Goal: Task Accomplishment & Management: Use online tool/utility

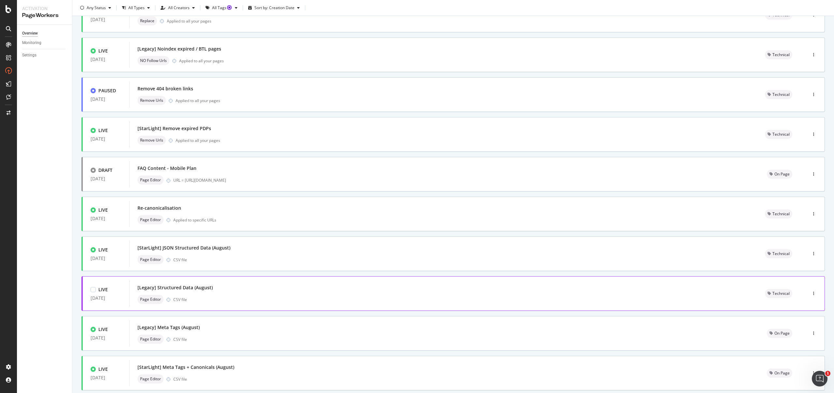
scroll to position [65, 0]
click at [217, 330] on div "[Legacy] Meta Tags (August) Page Editor CSV file" at bounding box center [444, 330] width 614 height 21
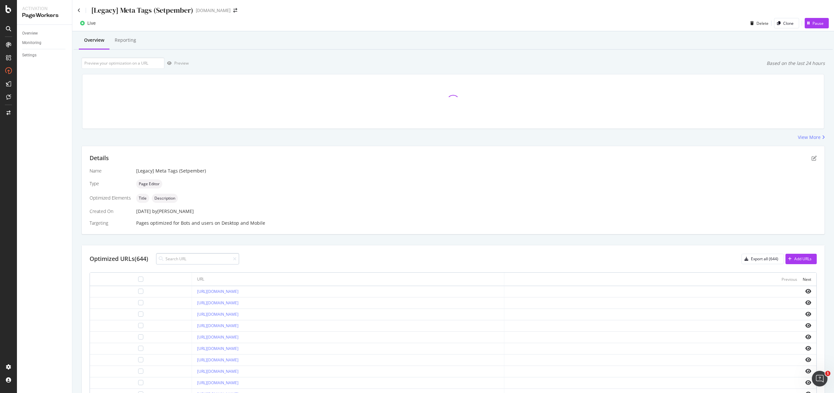
click at [177, 260] on input at bounding box center [197, 258] width 83 height 11
type input "åiphone"
click at [650, 253] on div "Optimized URLs (644) Export all (644) Add URLs" at bounding box center [453, 258] width 727 height 11
click at [789, 262] on div "Add URLs" at bounding box center [798, 259] width 26 height 10
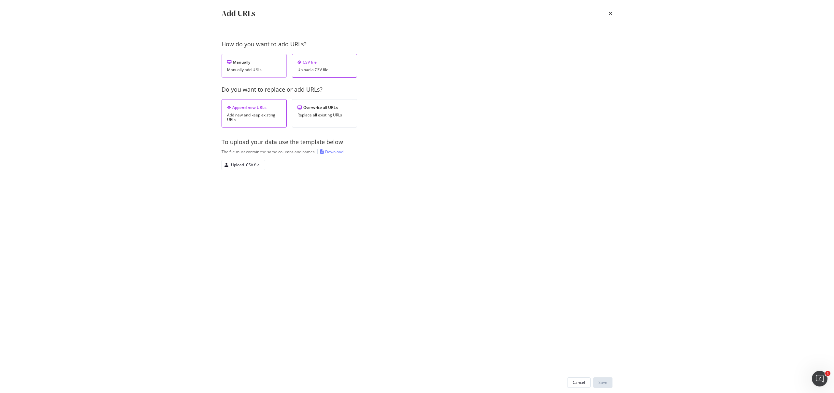
click at [264, 75] on div "Manually Manually add URLs" at bounding box center [254, 66] width 65 height 24
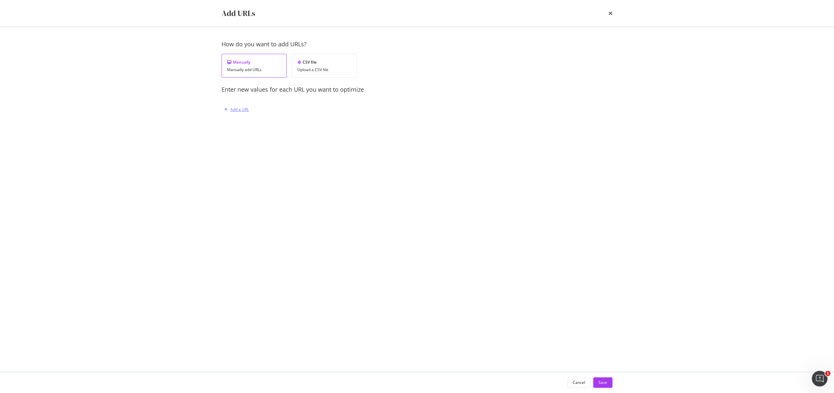
click at [243, 113] on div "Add a URL" at bounding box center [235, 110] width 27 height 10
click at [250, 150] on div "You must provide a value" at bounding box center [310, 153] width 160 height 6
click at [317, 65] on div "CSV file Upload a CSV file" at bounding box center [324, 66] width 65 height 24
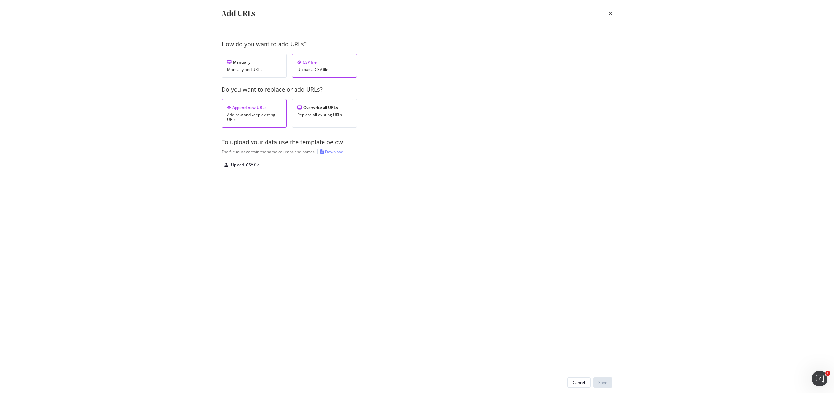
click at [350, 152] on div "The file must contain the same columns and names Download" at bounding box center [417, 152] width 391 height 6
click at [324, 152] on div "Download" at bounding box center [331, 152] width 23 height 6
click at [470, 136] on div "How do you want to add URLs? Manually Manually add URLs CSV file Upload a CSV f…" at bounding box center [417, 116] width 391 height 153
click at [257, 166] on div "Upload .CSV file" at bounding box center [245, 165] width 29 height 6
click at [607, 381] on div "Save" at bounding box center [602, 382] width 9 height 6
